Goal: Check status

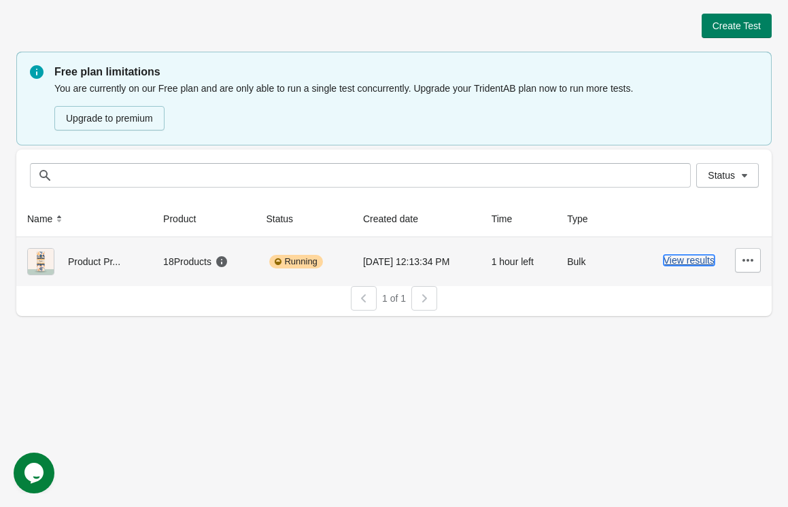
click at [693, 259] on button "View results" at bounding box center [689, 260] width 51 height 11
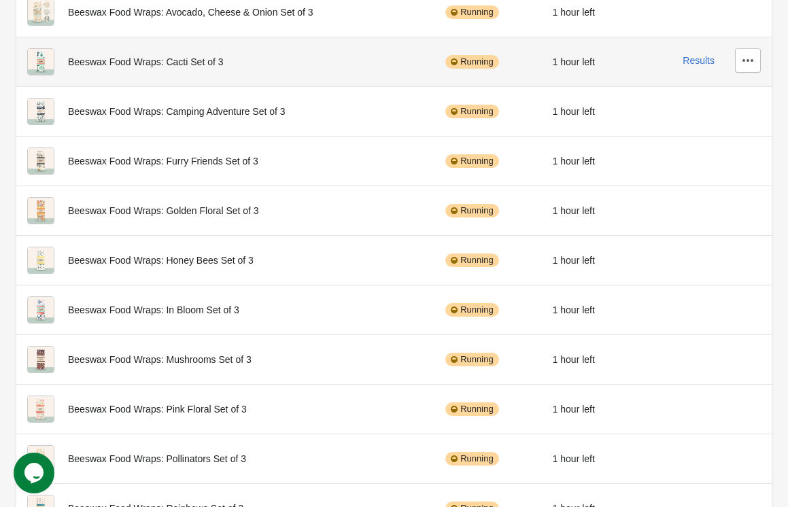
scroll to position [226, 0]
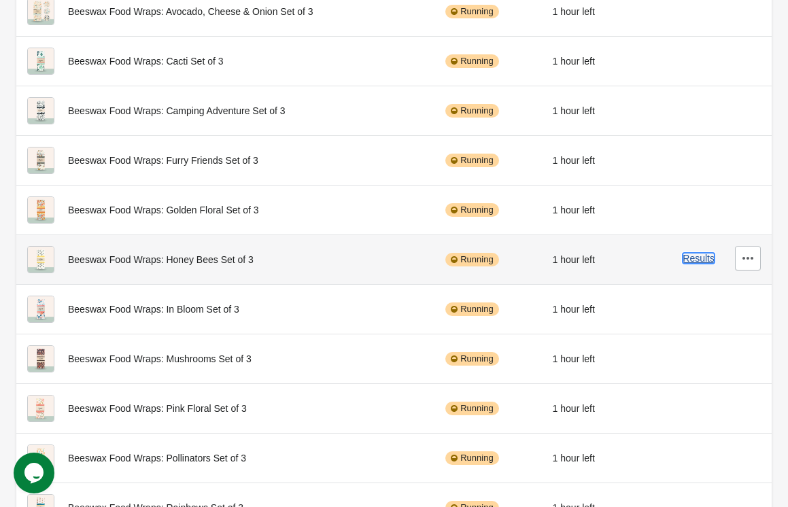
click at [694, 259] on button "Results" at bounding box center [699, 258] width 32 height 11
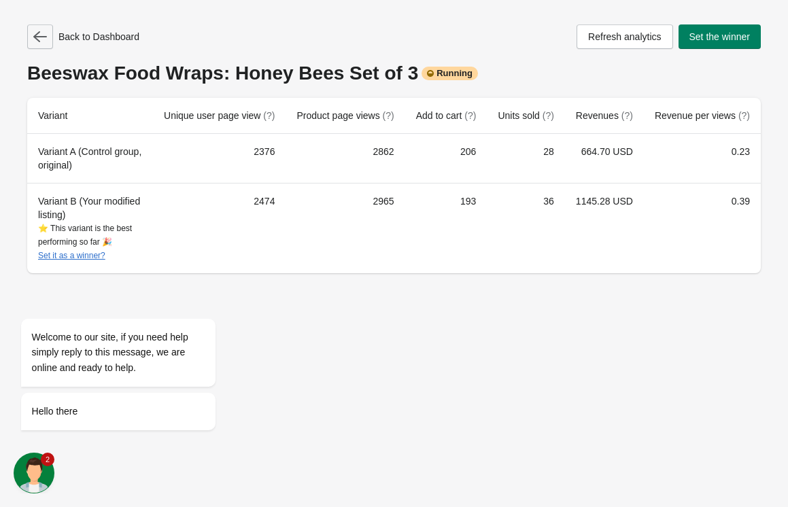
click at [37, 44] on button "button" at bounding box center [40, 36] width 26 height 24
